Goal: Task Accomplishment & Management: Manage account settings

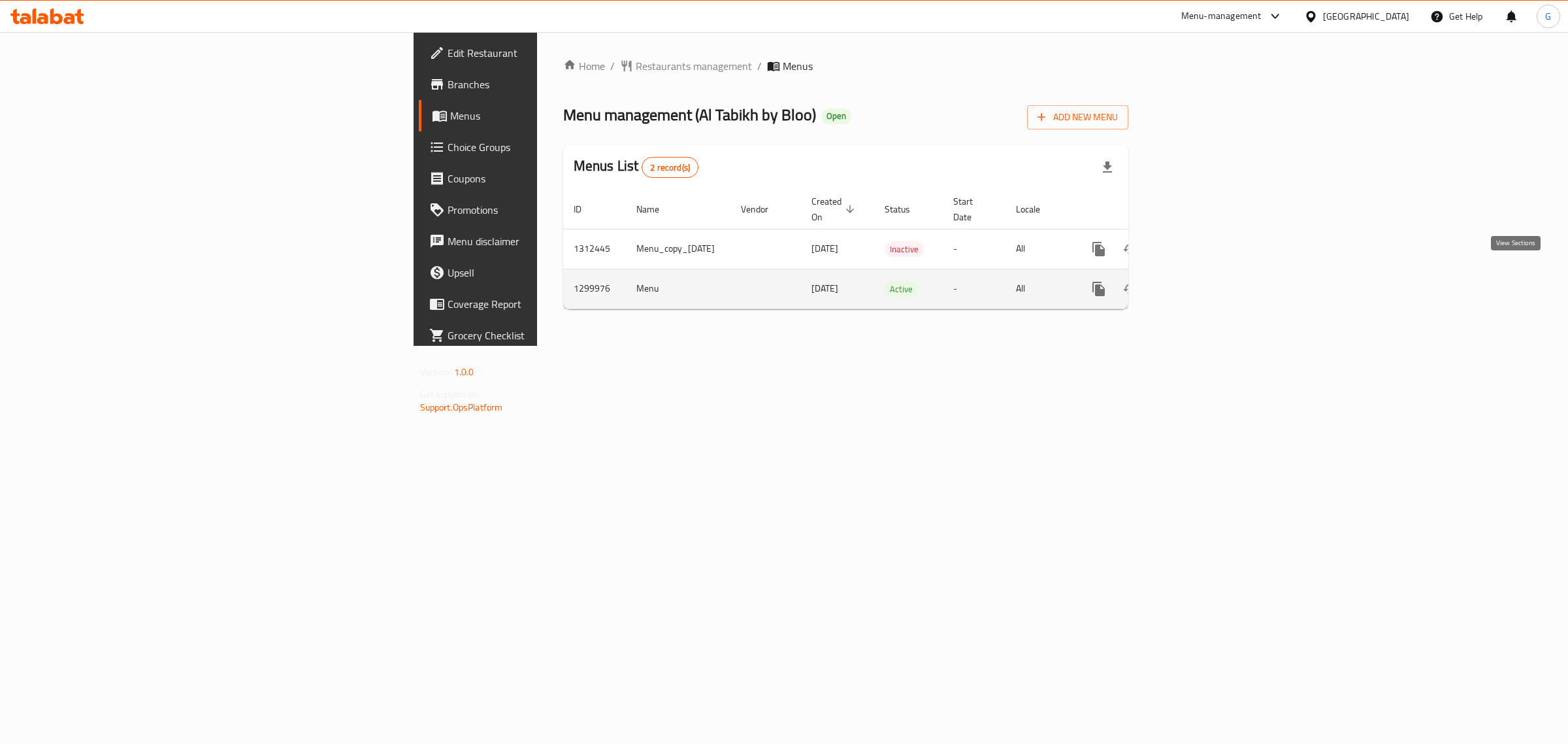
click at [1201, 281] on icon "enhanced table" at bounding box center [1192, 288] width 15 height 15
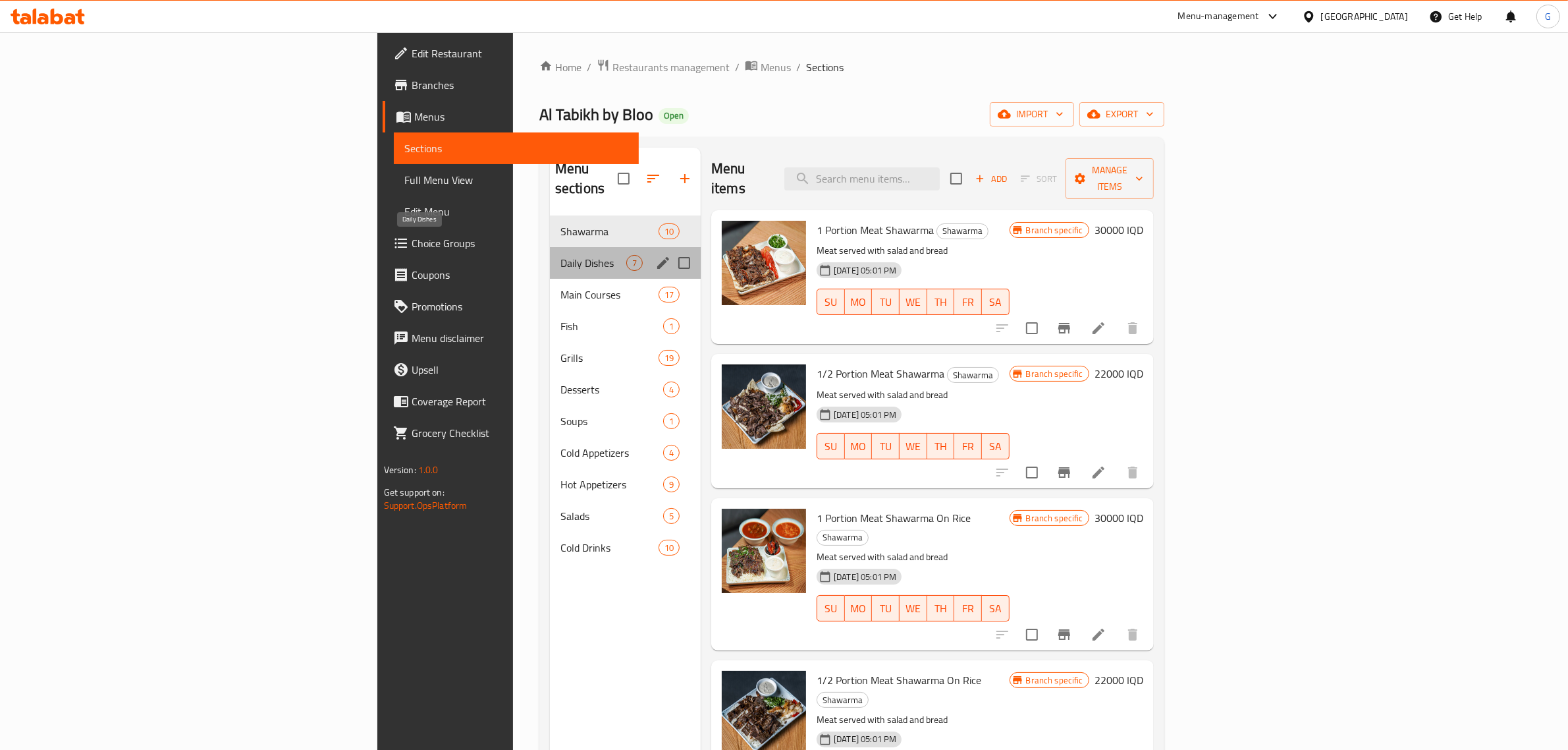
click at [561, 255] on span "Daily Dishes" at bounding box center [593, 262] width 66 height 16
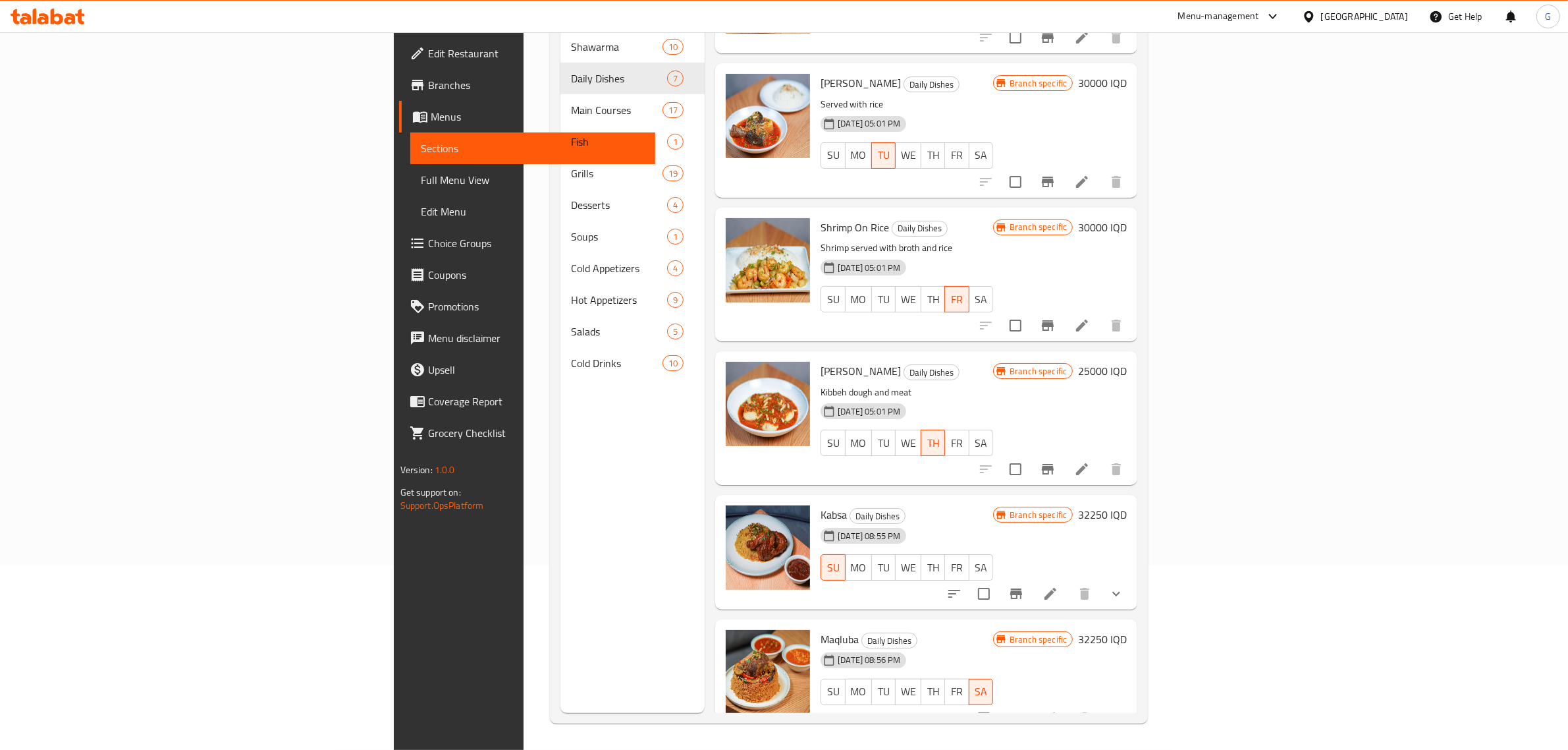
scroll to position [185, 0]
click at [726, 519] on img at bounding box center [768, 548] width 84 height 84
